Goal: Information Seeking & Learning: Check status

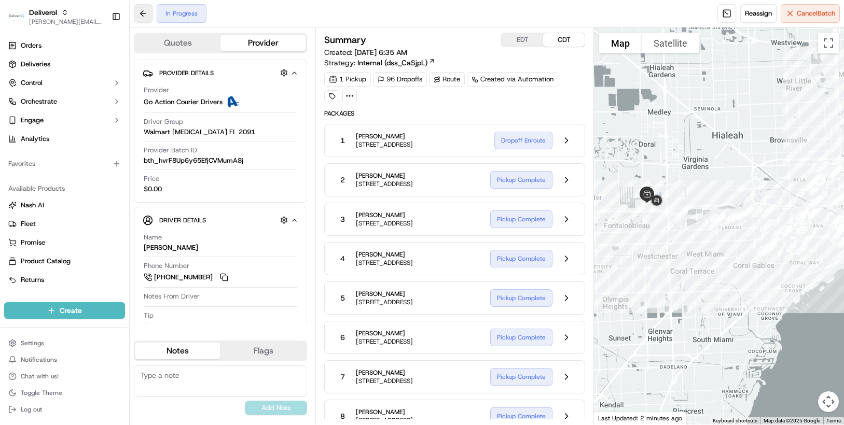
click at [145, 10] on button at bounding box center [143, 13] width 19 height 19
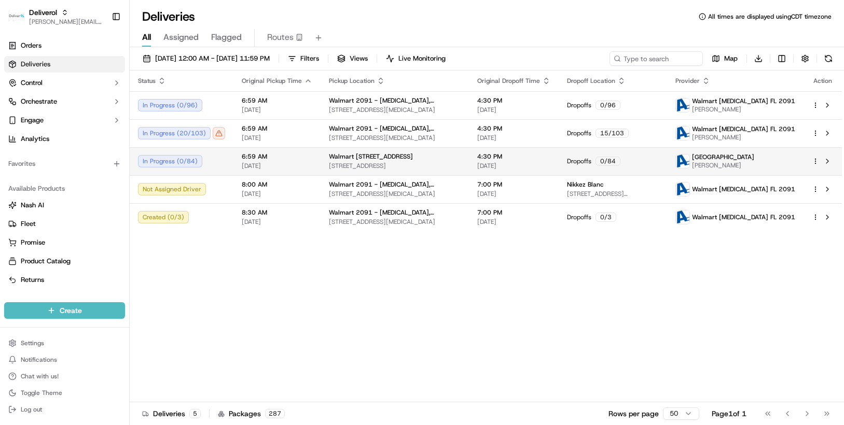
click at [816, 160] on html "Deliverol chris.sexton@deliverol.com Toggle Sidebar Orders Deliveries Control O…" at bounding box center [422, 212] width 844 height 425
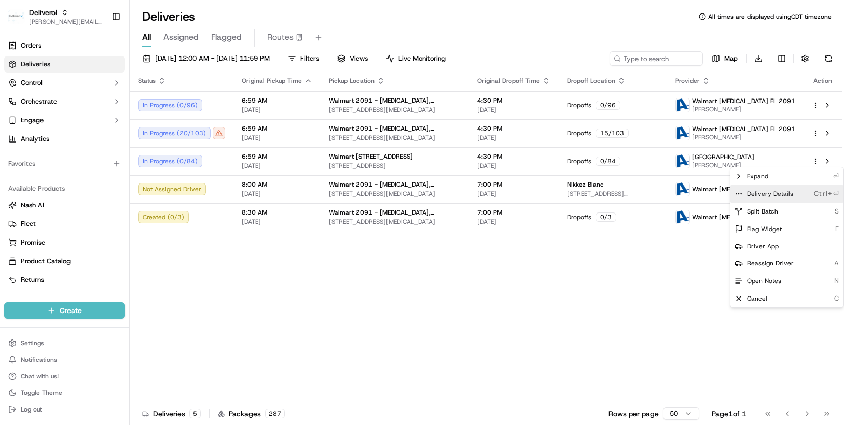
click at [796, 190] on div "Delivery Details Ctrl+⏎" at bounding box center [787, 194] width 113 height 18
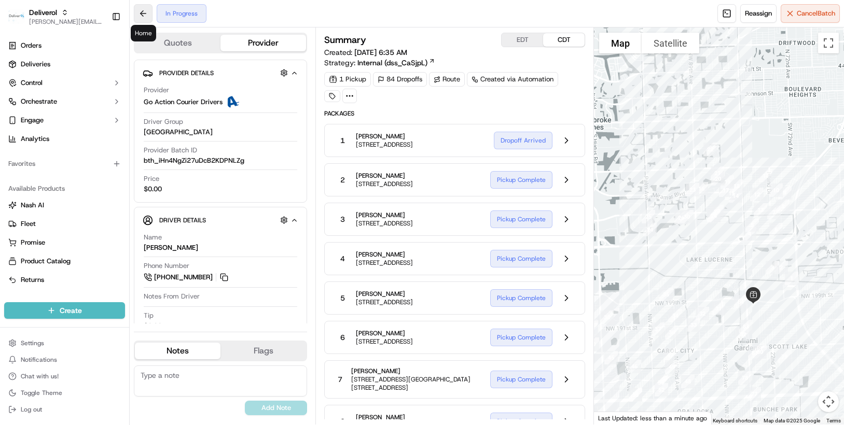
click at [145, 14] on button at bounding box center [143, 13] width 19 height 19
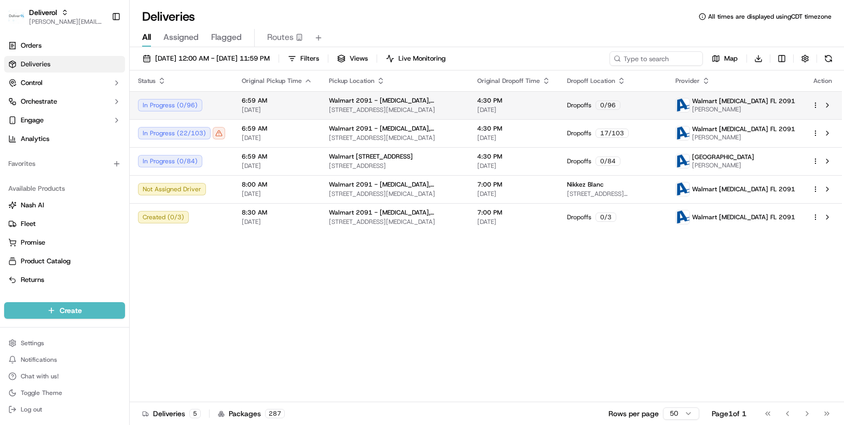
click at [814, 105] on html "Deliverol chris.sexton@deliverol.com Toggle Sidebar Orders Deliveries Control O…" at bounding box center [422, 212] width 844 height 425
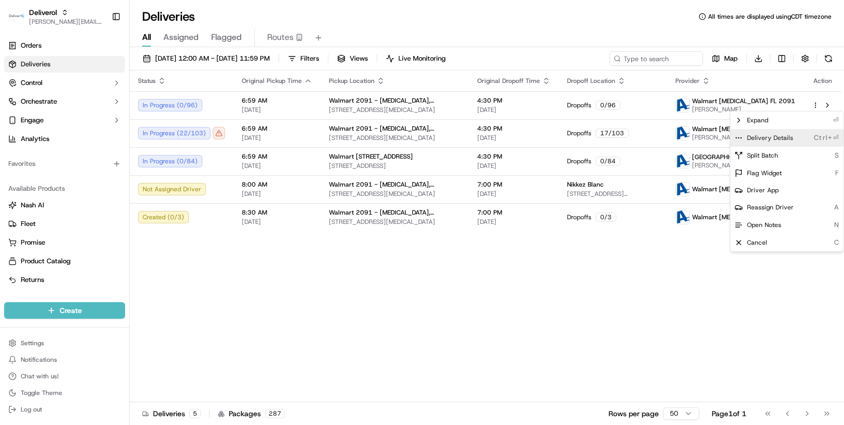
click at [802, 136] on div "Delivery Details Ctrl+⏎" at bounding box center [787, 138] width 113 height 18
